Goal: Find specific page/section

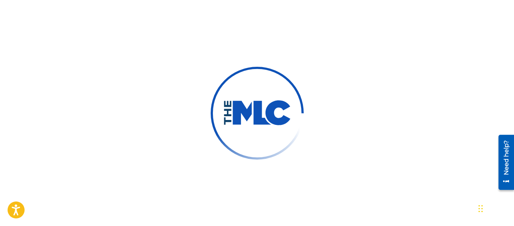
click at [238, 39] on div at bounding box center [257, 113] width 514 height 226
click at [234, 37] on div at bounding box center [257, 113] width 514 height 226
click at [232, 35] on div at bounding box center [257, 113] width 514 height 226
click at [228, 32] on div at bounding box center [257, 113] width 514 height 226
click at [224, 30] on div at bounding box center [257, 113] width 514 height 226
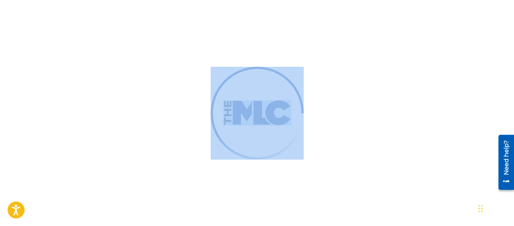
click at [217, 26] on div at bounding box center [257, 113] width 514 height 226
click at [211, 24] on div at bounding box center [257, 113] width 514 height 226
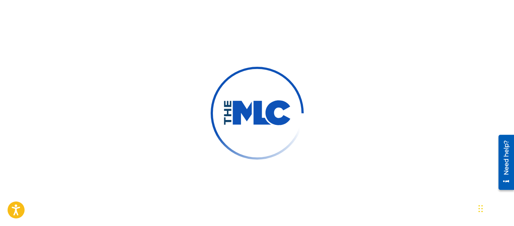
click at [207, 22] on div at bounding box center [257, 113] width 514 height 226
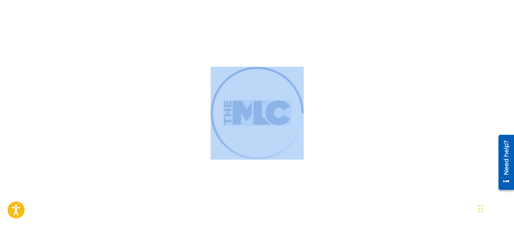
click at [206, 21] on div at bounding box center [257, 113] width 514 height 226
